Goal: Task Accomplishment & Management: Manage account settings

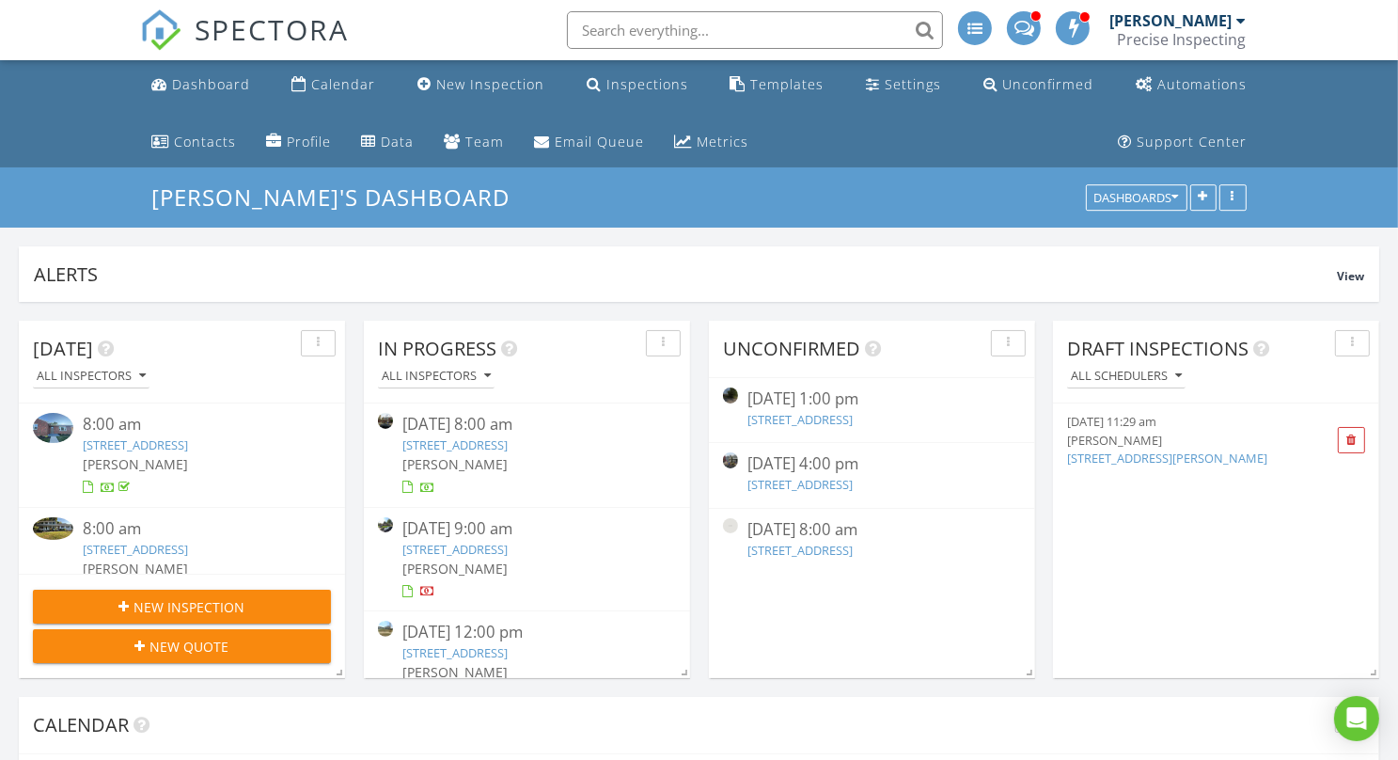
scroll to position [404, 440]
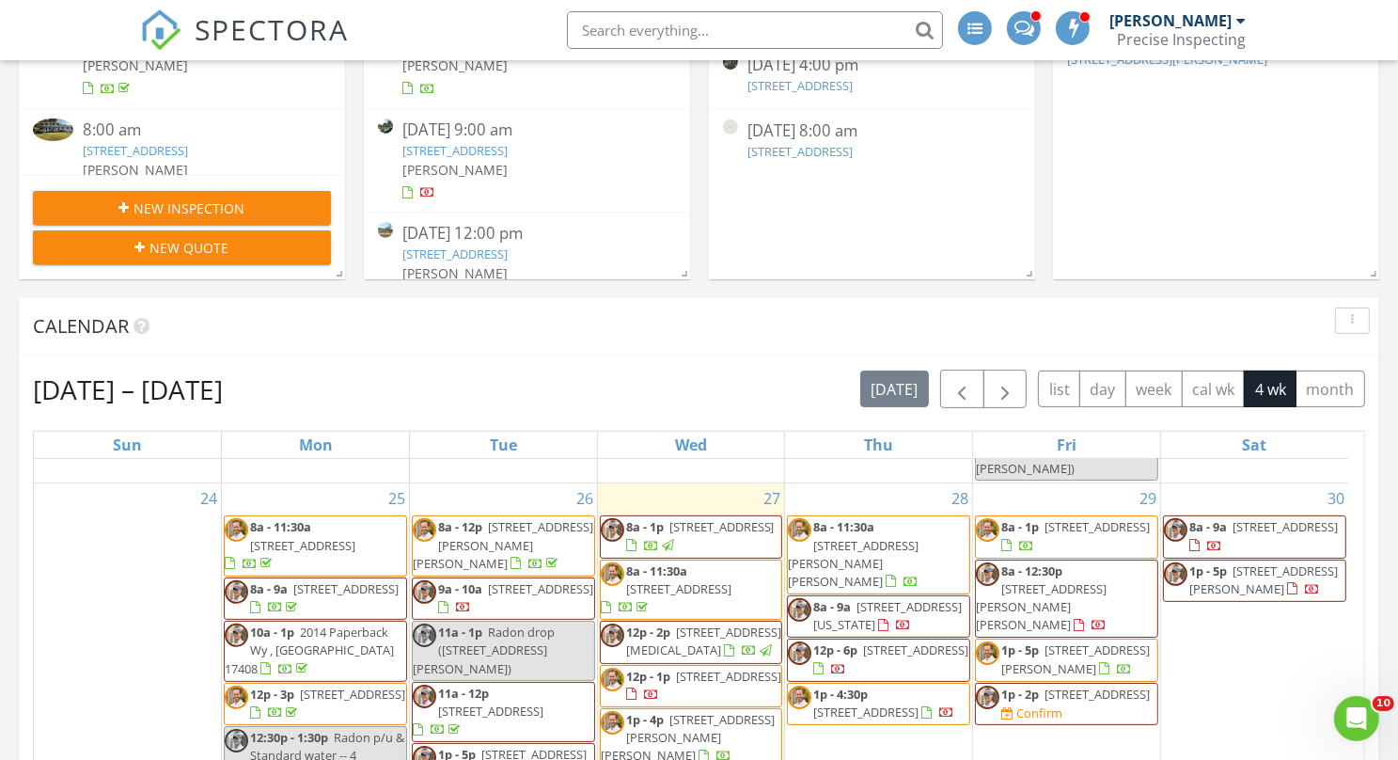
scroll to position [411, 0]
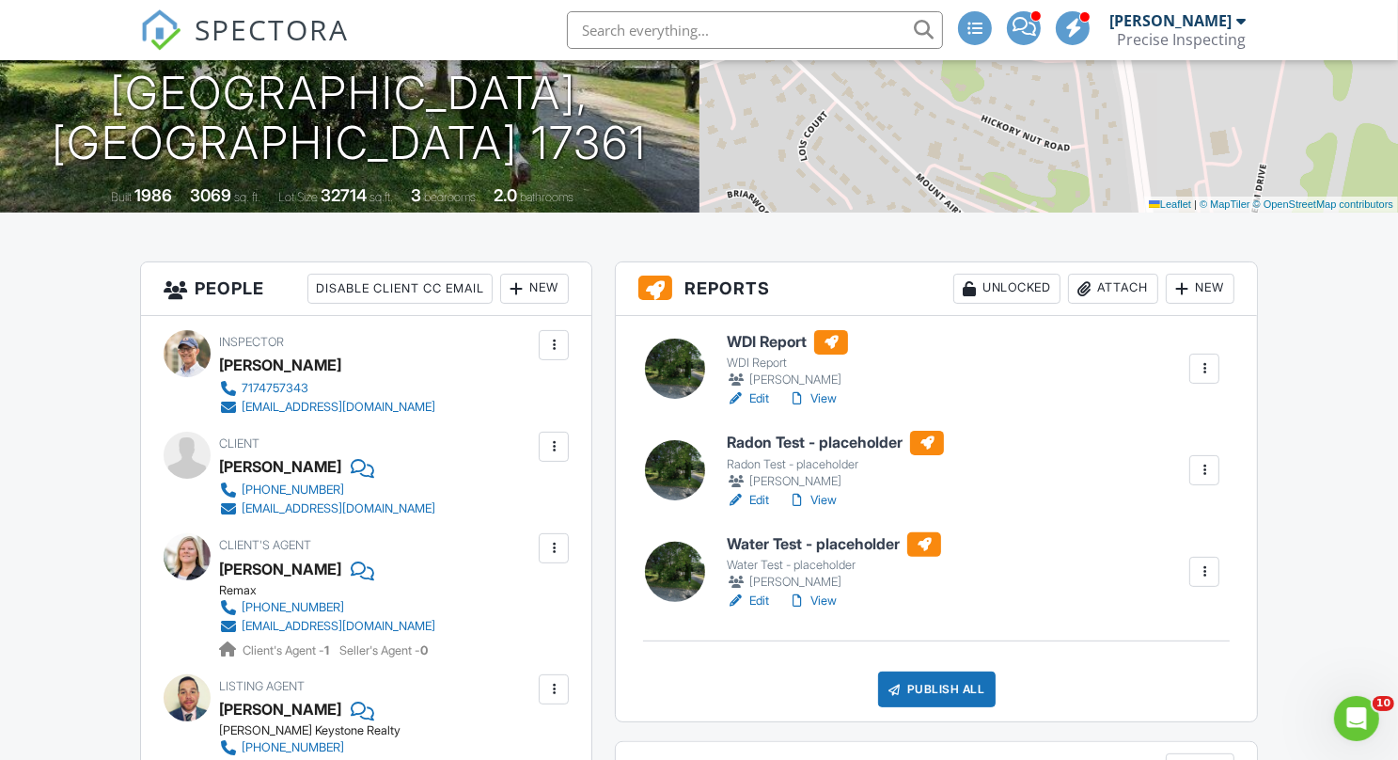
click at [1206, 463] on div at bounding box center [1204, 470] width 19 height 19
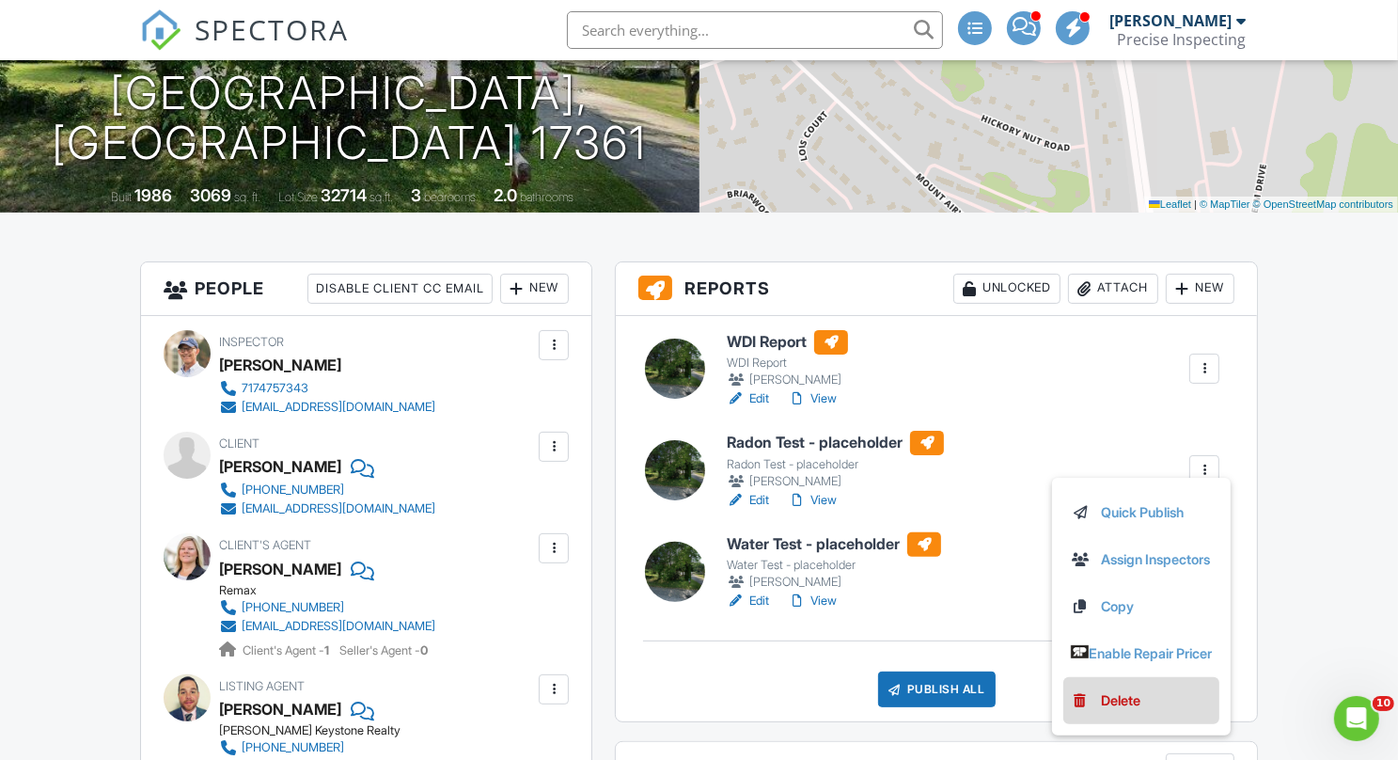
click at [1103, 699] on div "Delete" at bounding box center [1120, 700] width 39 height 21
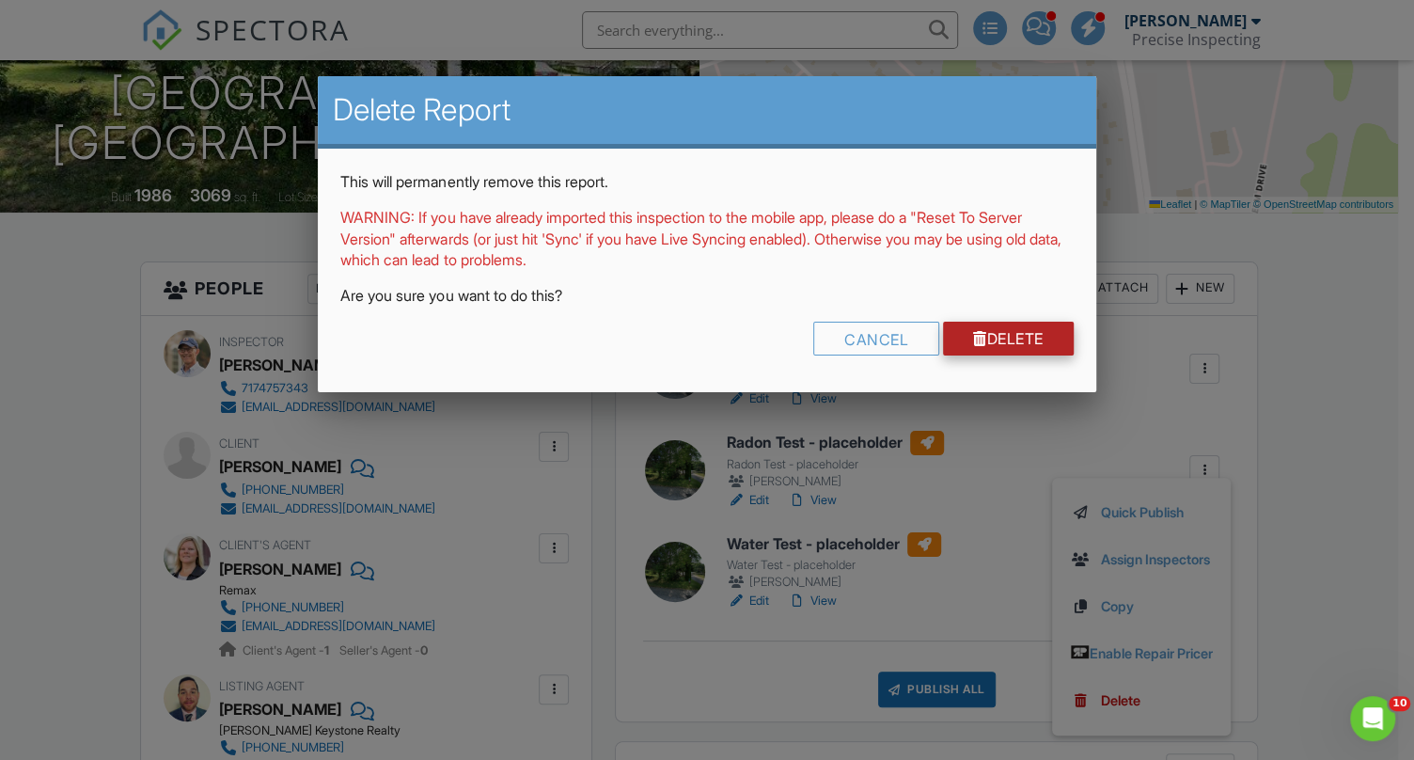
click at [1038, 339] on link "Delete" at bounding box center [1008, 339] width 131 height 34
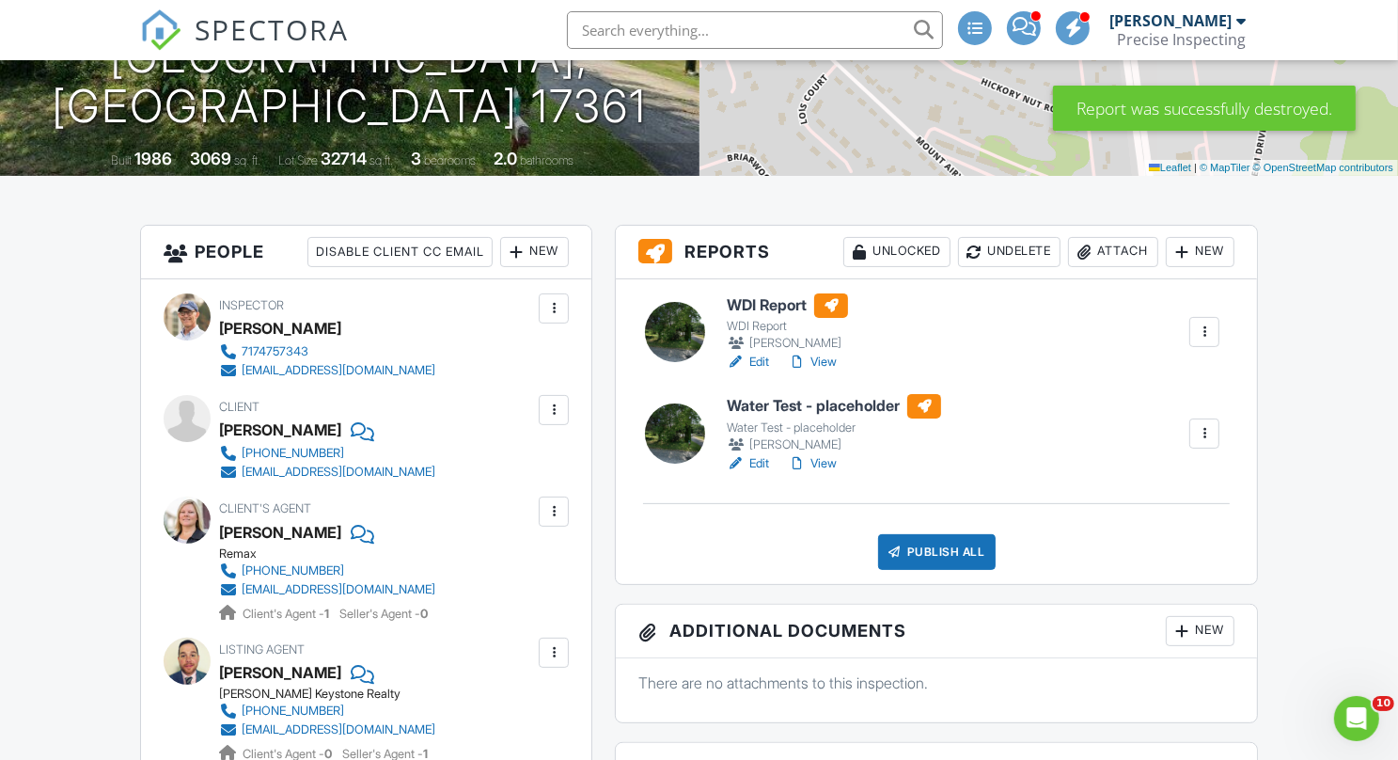
click at [830, 360] on link "View" at bounding box center [812, 362] width 49 height 19
click at [761, 364] on link "Edit" at bounding box center [748, 362] width 42 height 19
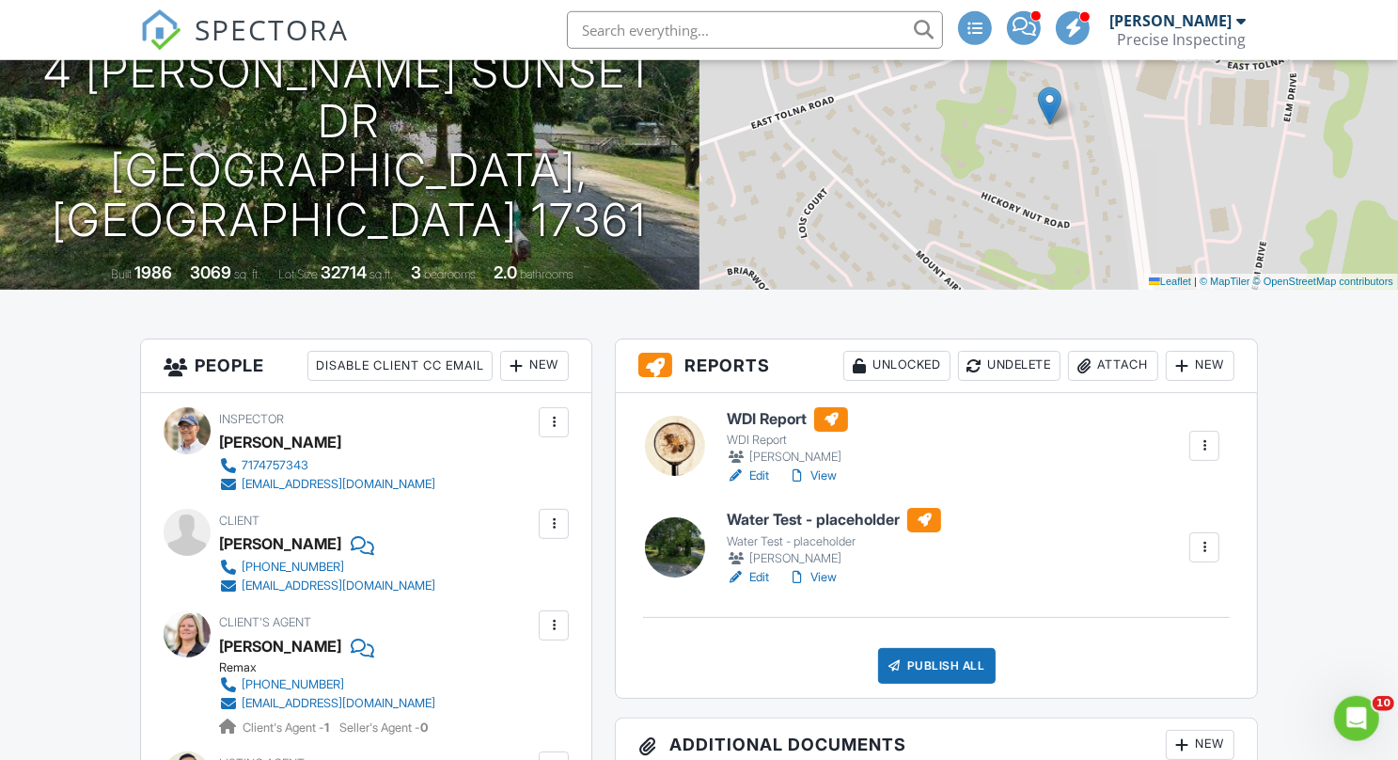
click at [1116, 365] on div "Attach" at bounding box center [1113, 366] width 90 height 30
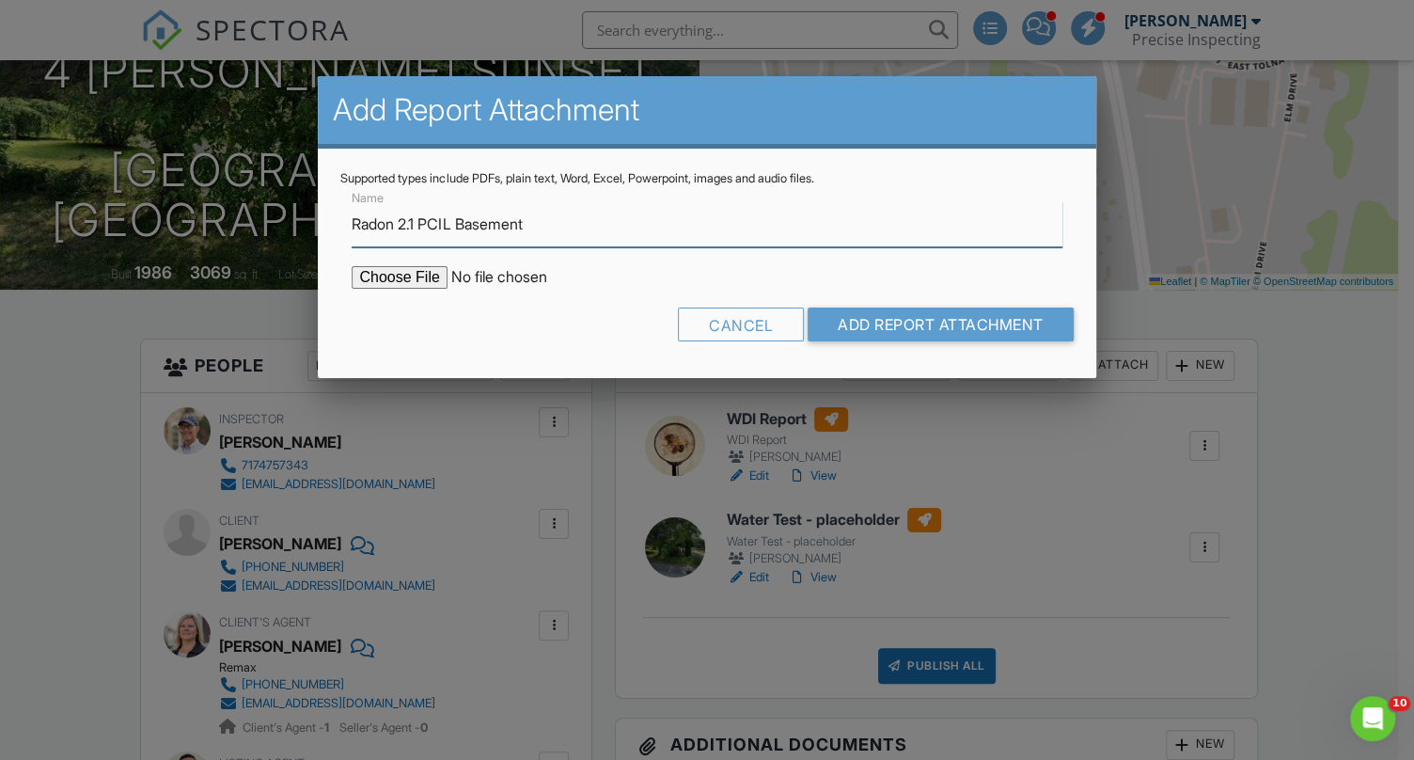
click at [422, 225] on input "Radon 2.1 PCIL Basement" at bounding box center [707, 224] width 710 height 46
type input "Radon 6.8 PCIL Basement"
click at [399, 277] on input "file" at bounding box center [512, 277] width 320 height 23
type input "C:\fakepath\6.8 PCIL Basement 4-Keeney-Sunset-Dr_RadonReport_505e8dac-55c7-4041…"
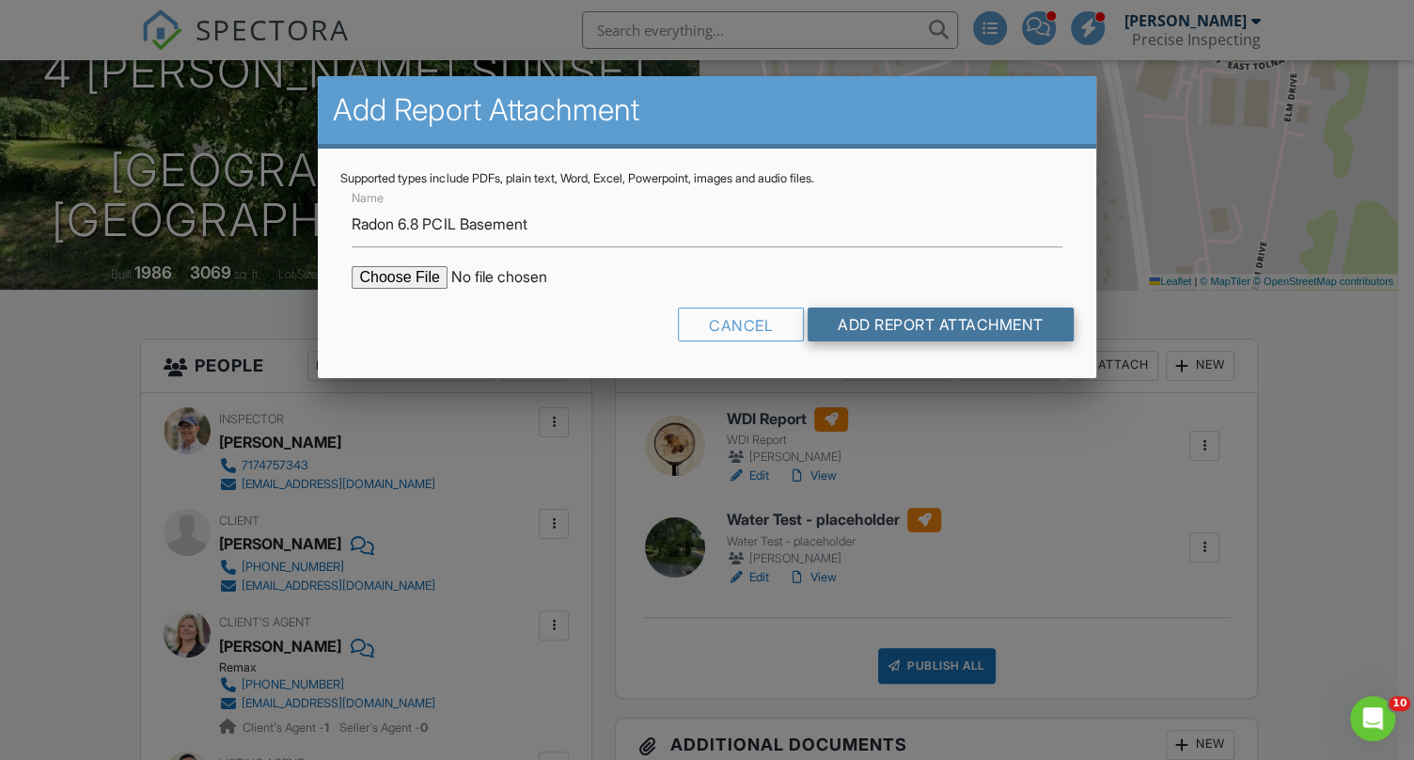
click at [1010, 335] on input "Add Report Attachment" at bounding box center [941, 324] width 266 height 34
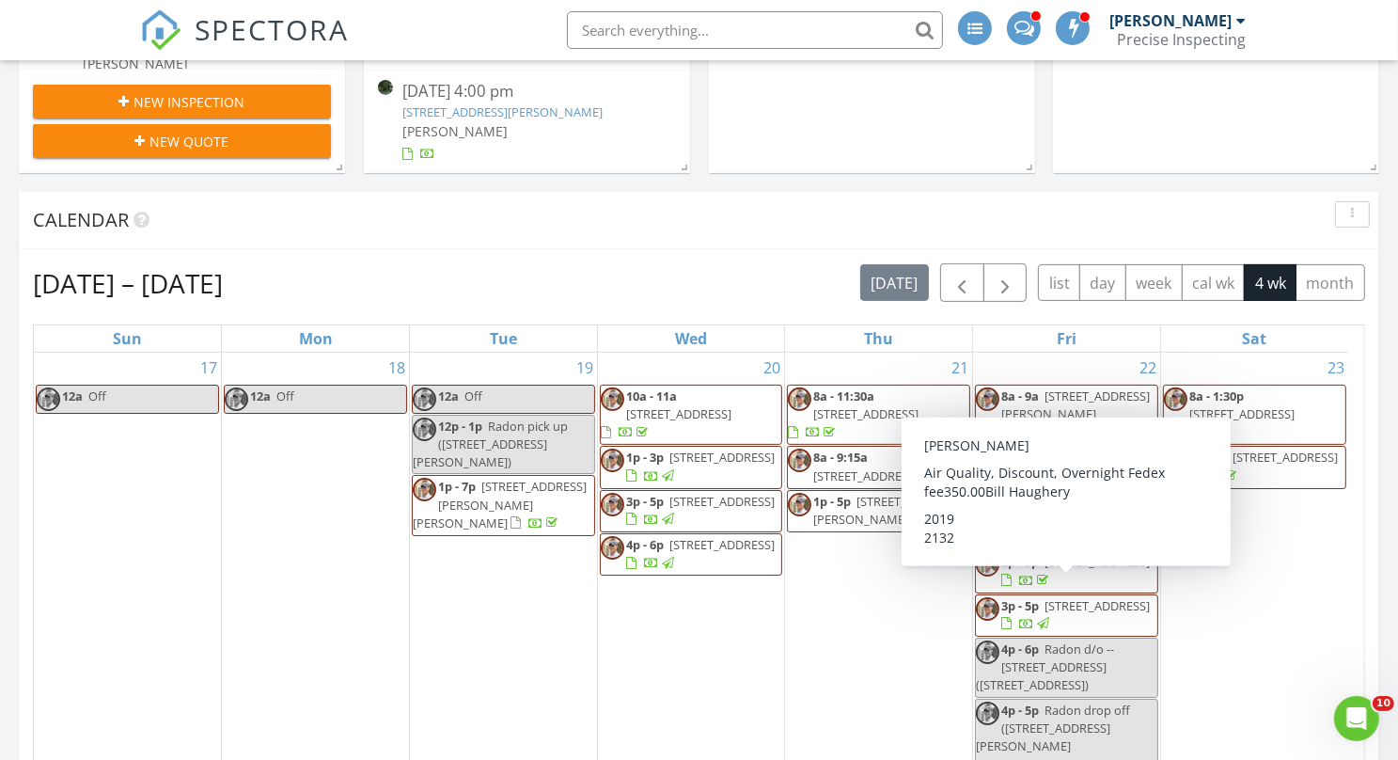
scroll to position [493, 0]
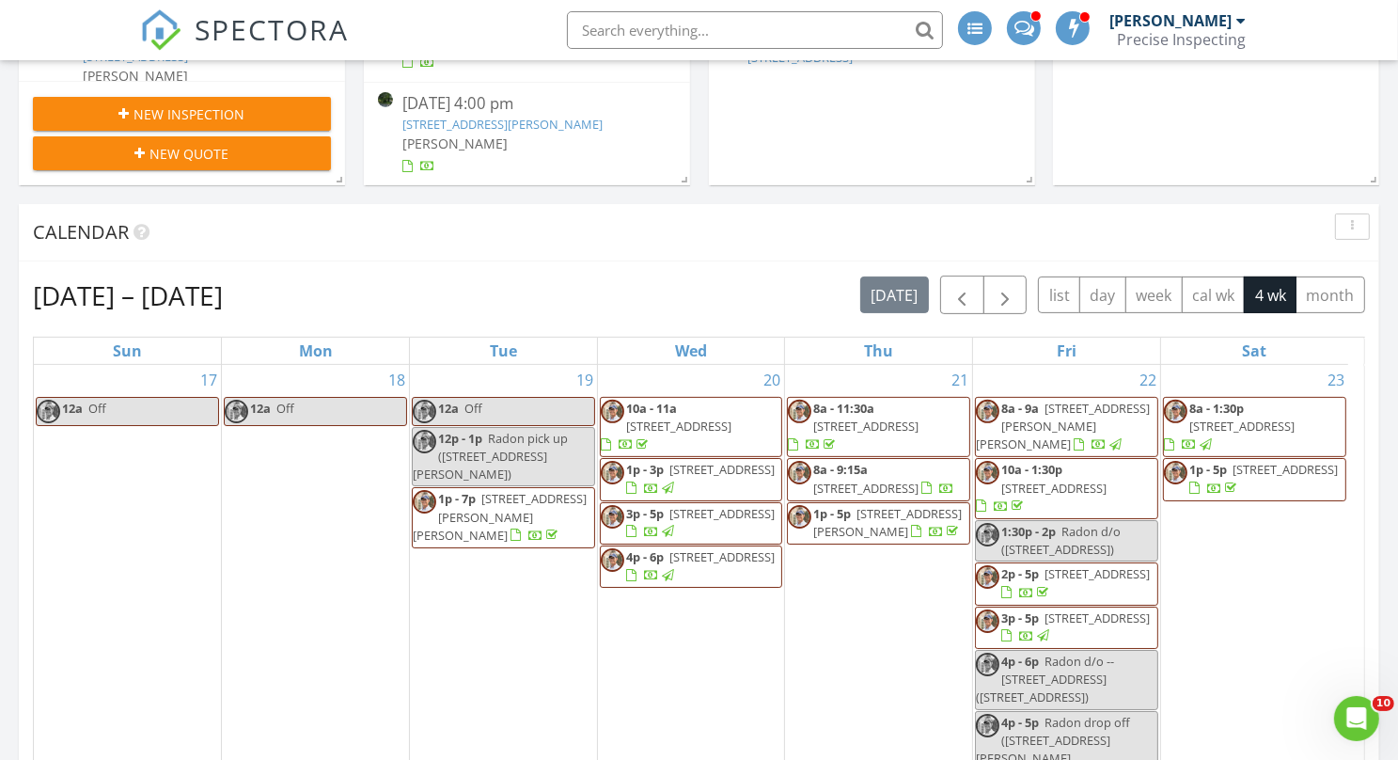
click at [1058, 405] on span "[STREET_ADDRESS][PERSON_NAME][PERSON_NAME]" at bounding box center [1063, 426] width 174 height 53
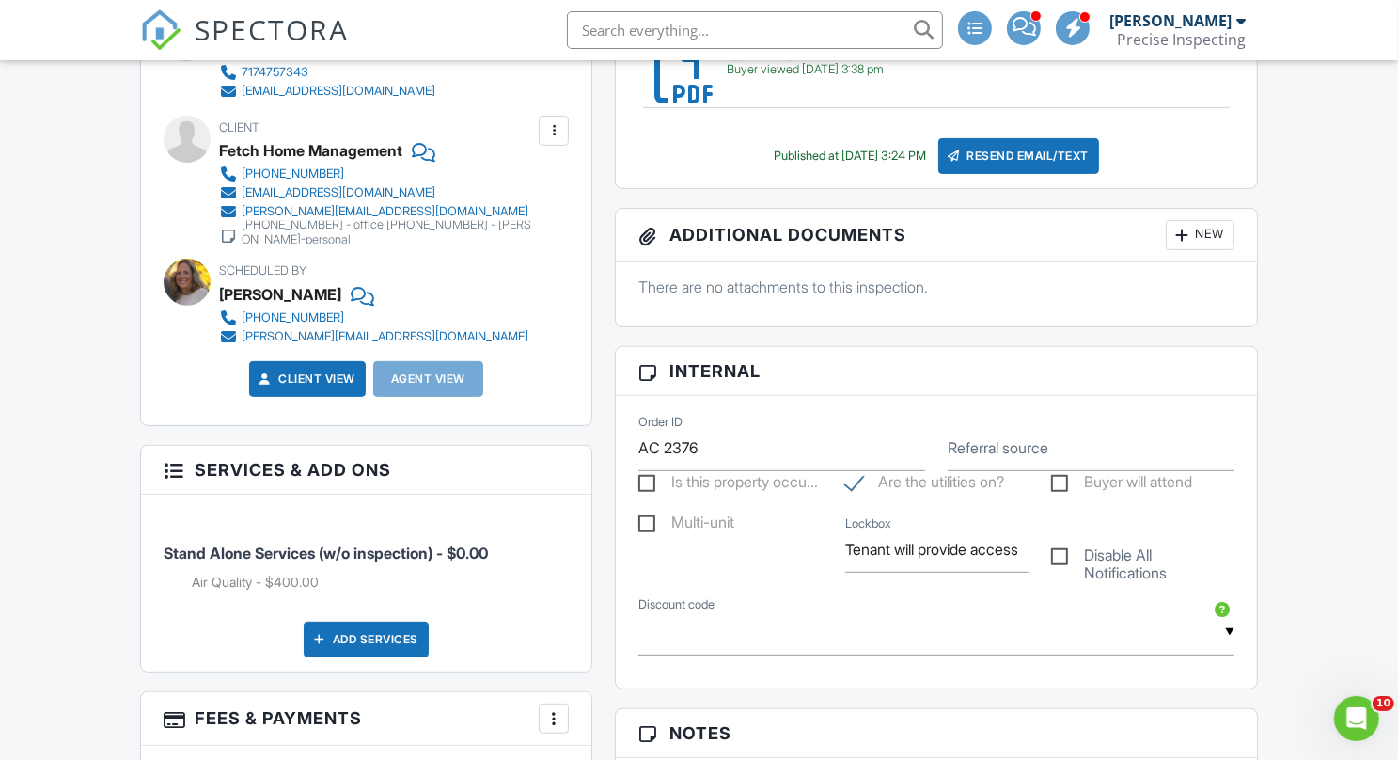
scroll to position [663, 0]
click at [346, 364] on div "Client View" at bounding box center [307, 380] width 117 height 36
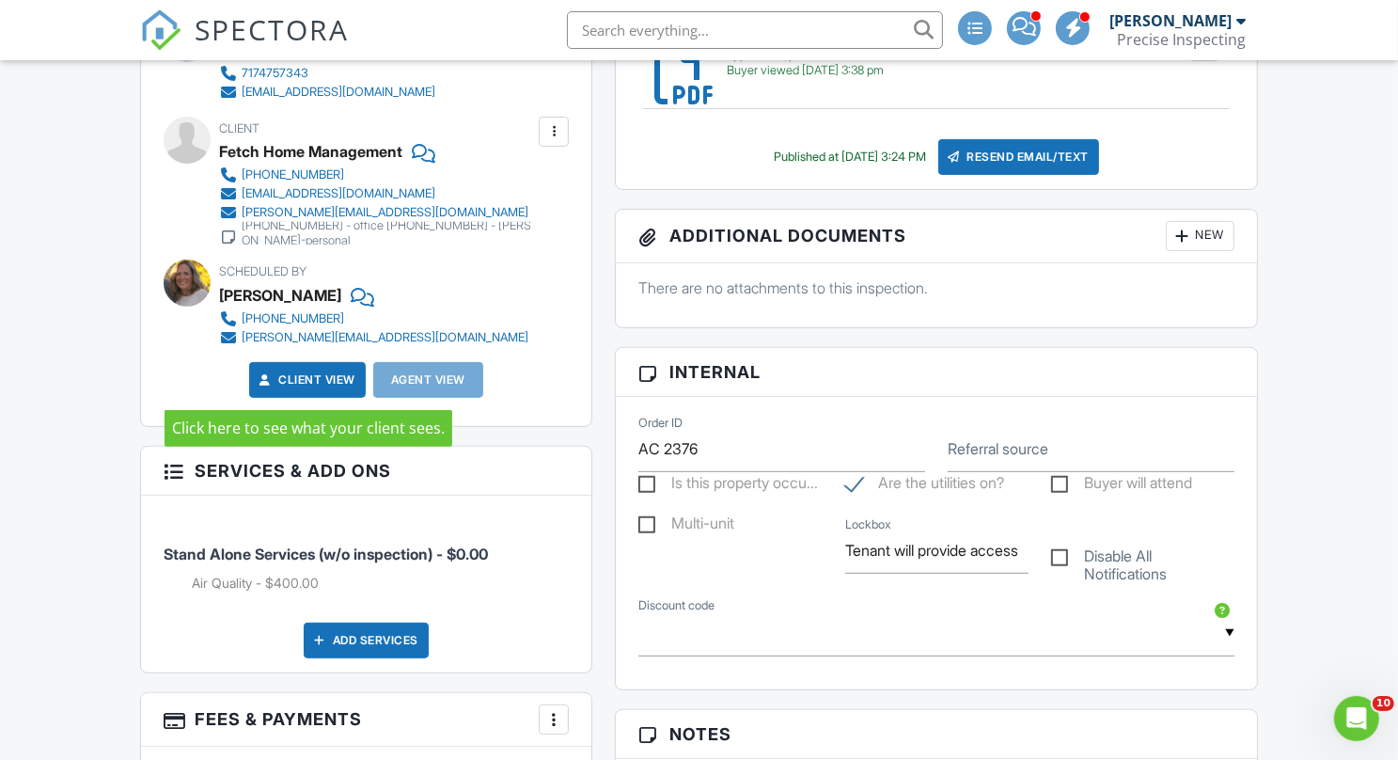
click at [330, 374] on link "Client View" at bounding box center [306, 379] width 100 height 19
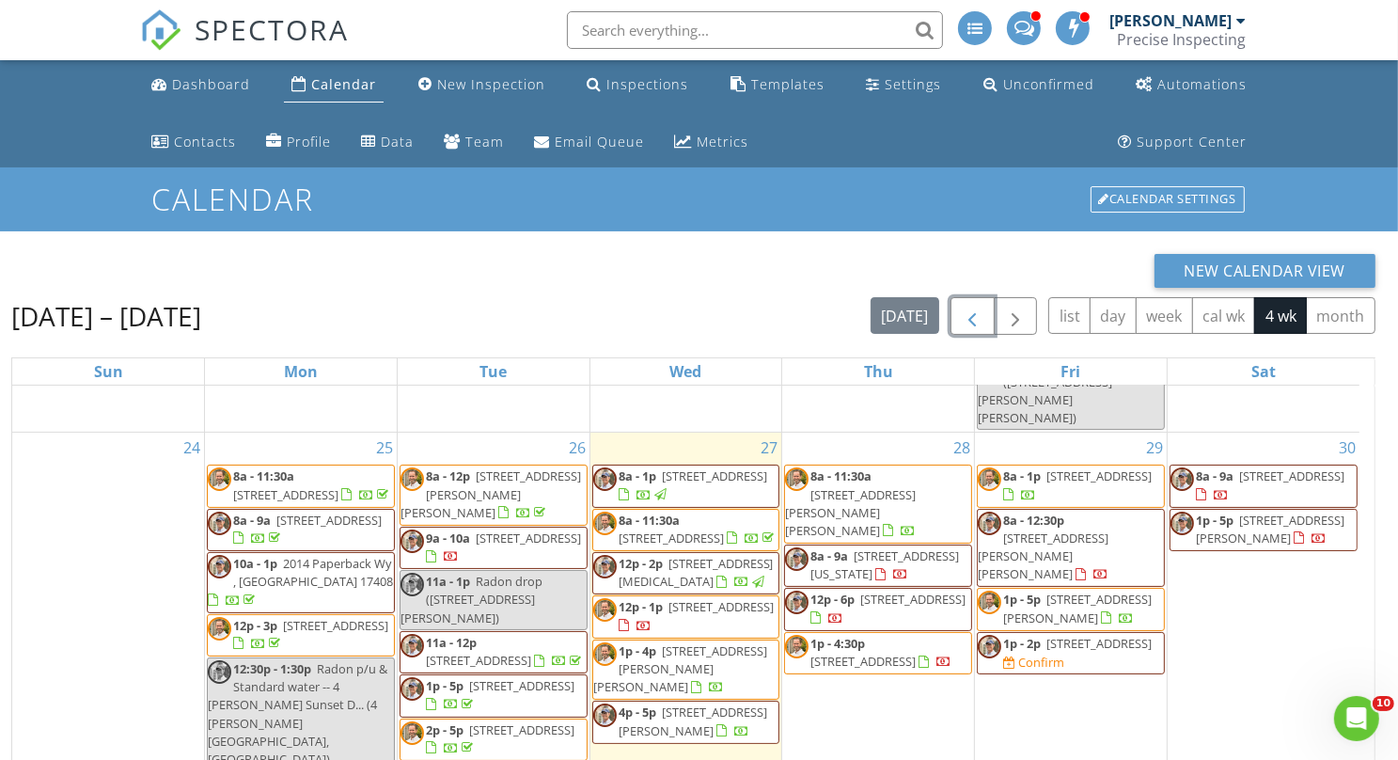
click at [973, 312] on span "button" at bounding box center [972, 317] width 23 height 23
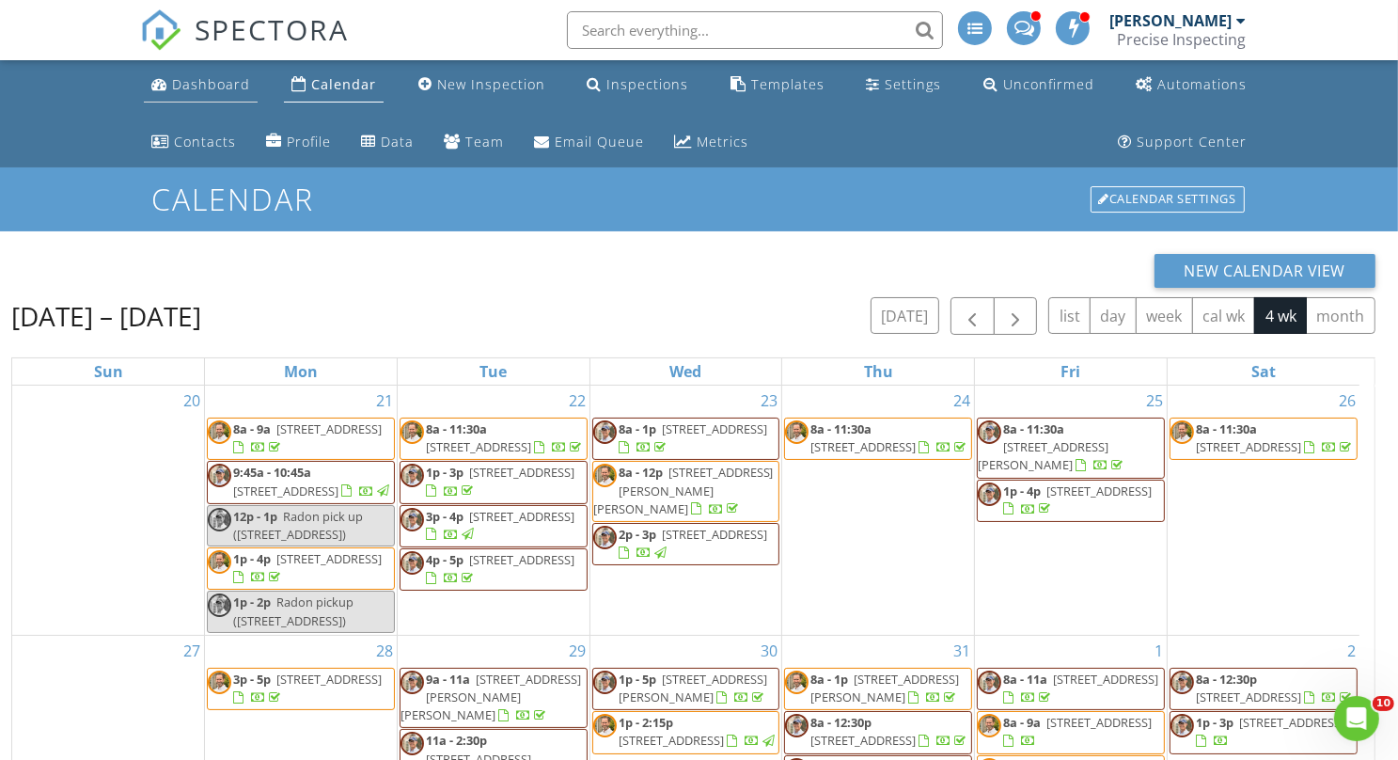
click at [193, 83] on div "Dashboard" at bounding box center [211, 84] width 78 height 18
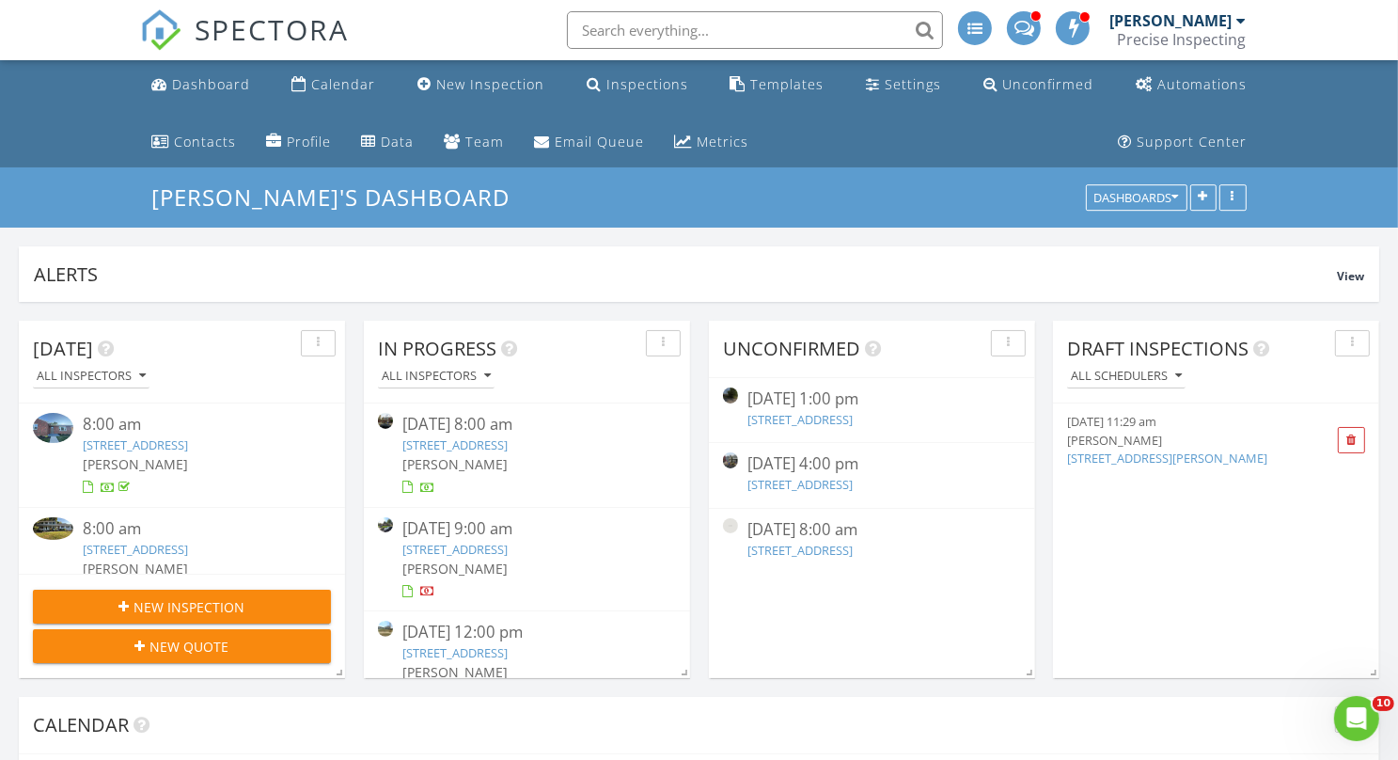
click at [790, 32] on input "text" at bounding box center [755, 30] width 376 height 38
paste input "[STREET_ADDRESS]"
click at [734, 34] on input "[STREET_ADDRESS]" at bounding box center [755, 30] width 376 height 38
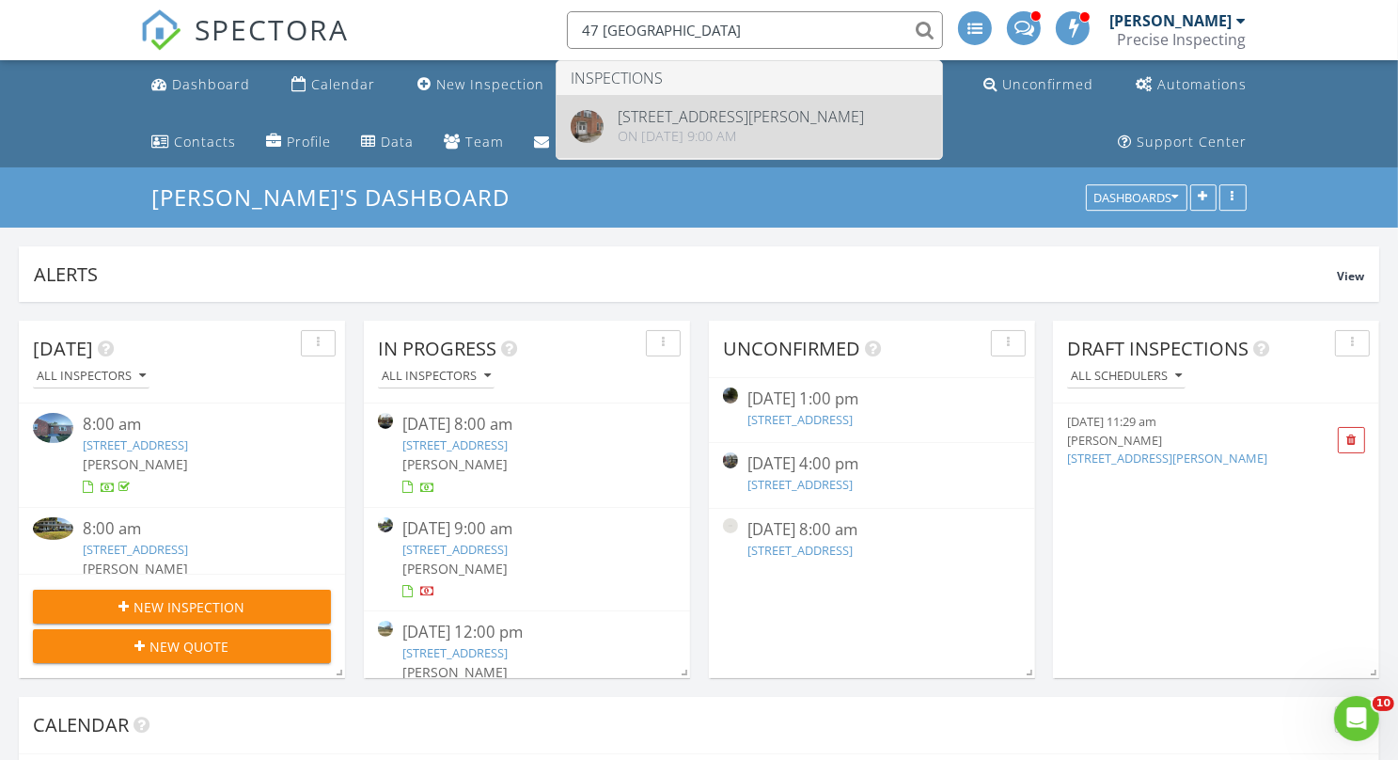
type input "47 [GEOGRAPHIC_DATA]"
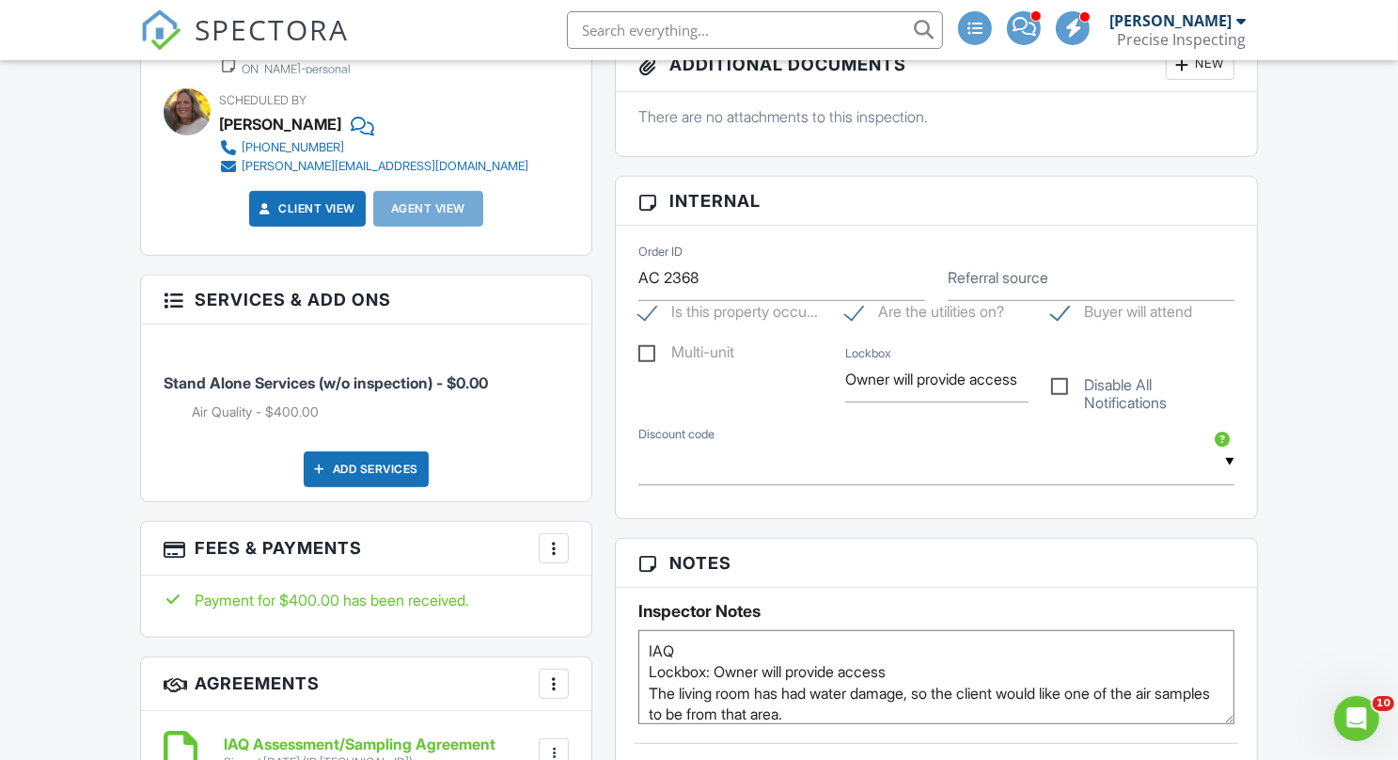
scroll to position [835, 0]
click at [327, 207] on link "Client View" at bounding box center [306, 207] width 100 height 19
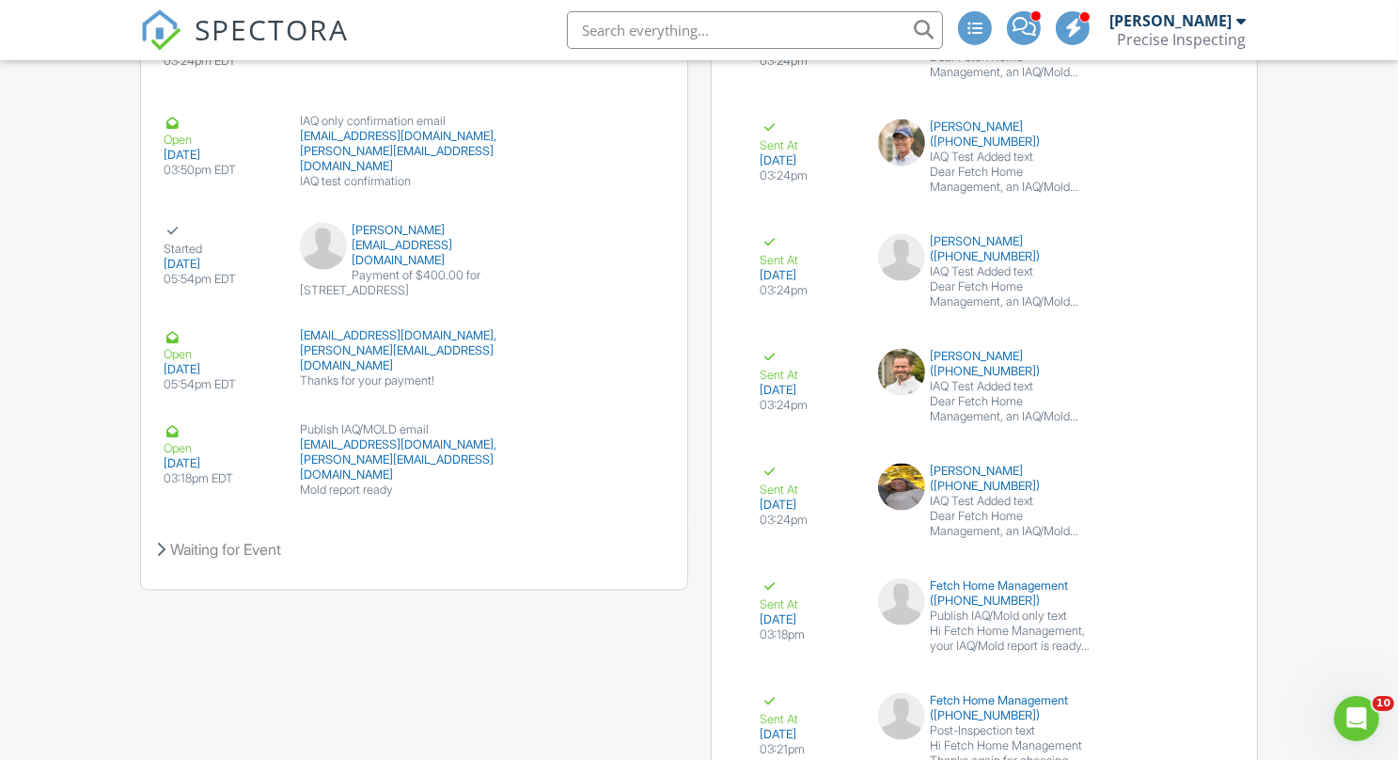
scroll to position [2652, 0]
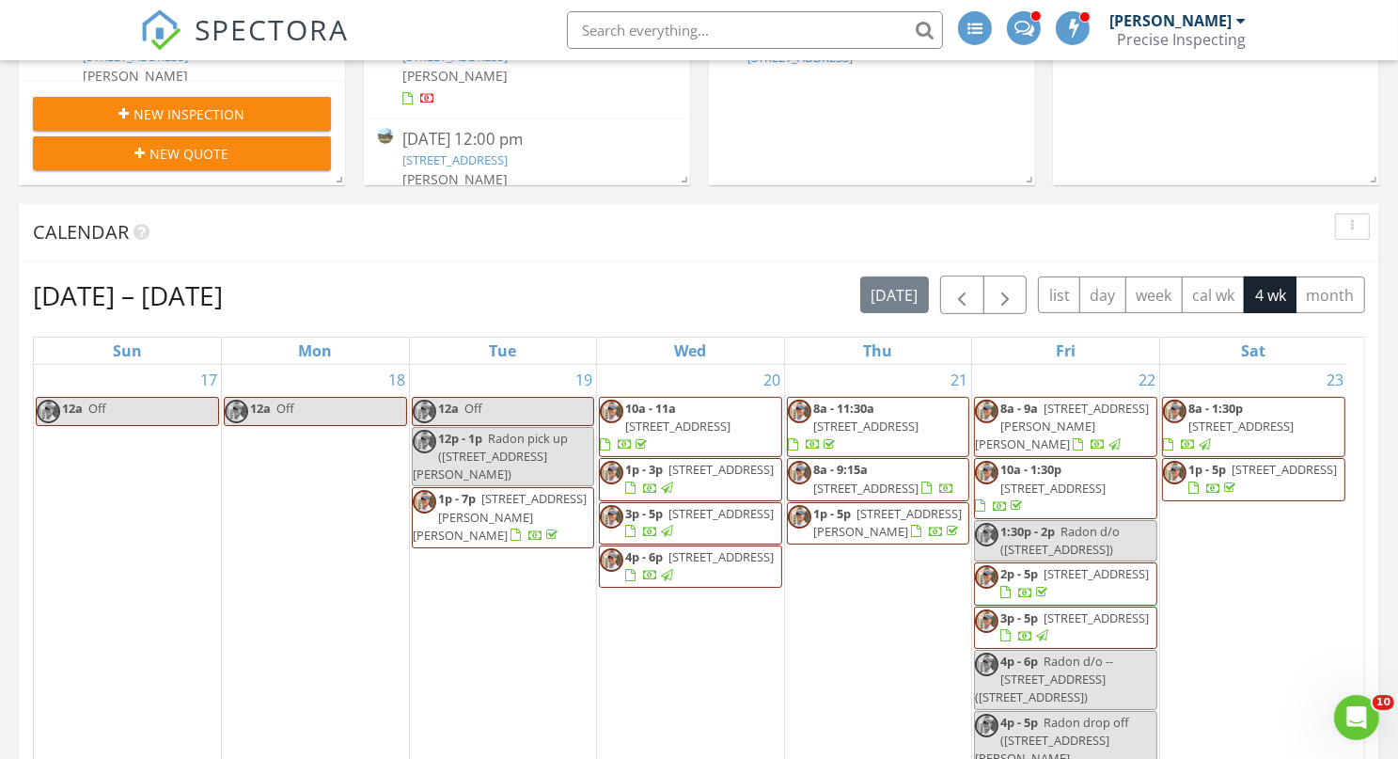
scroll to position [2384, 1413]
